Goal: Unclear

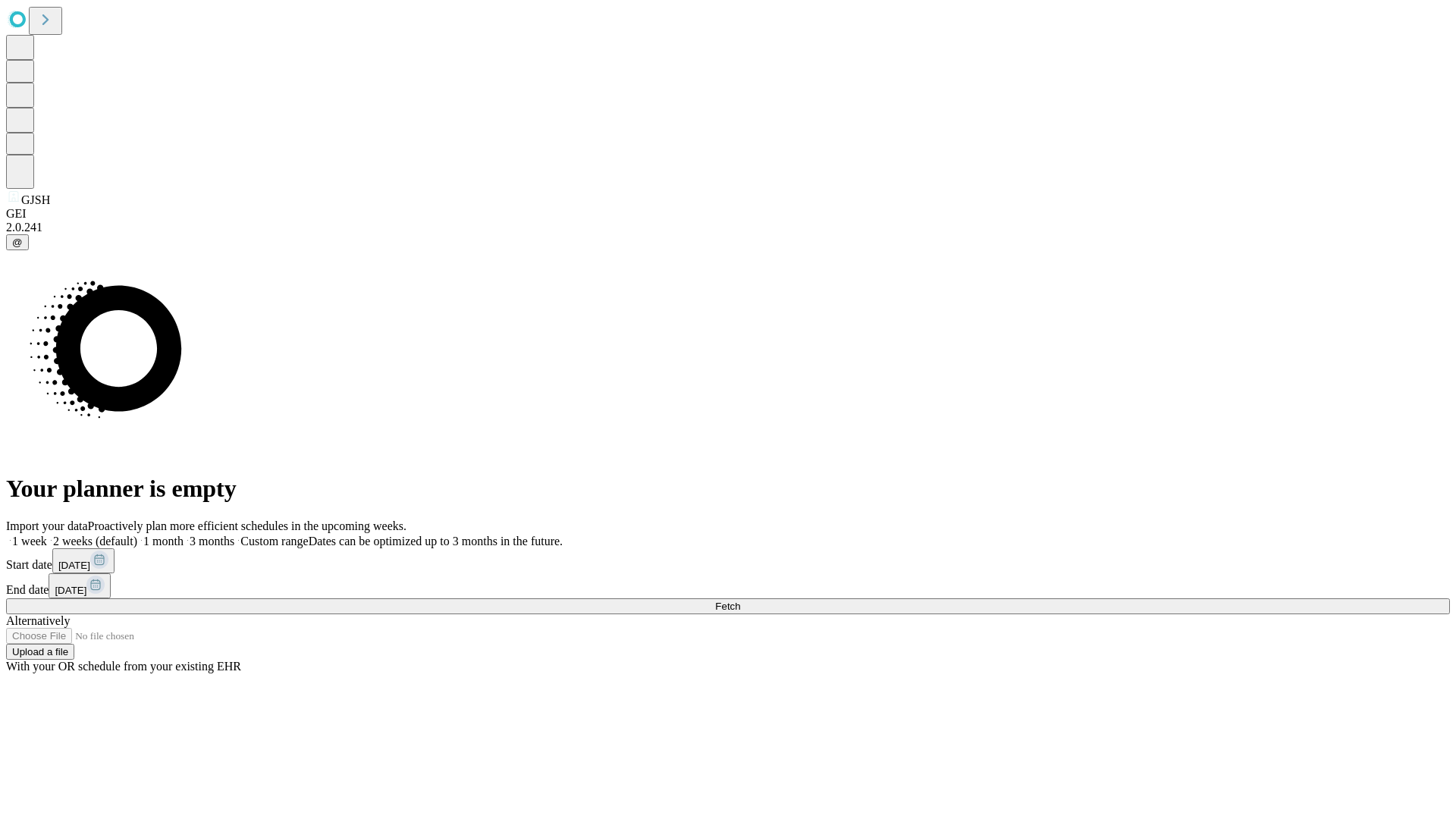
click at [740, 600] on span "Fetch" at bounding box center [728, 605] width 25 height 11
